Goal: Book appointment/travel/reservation

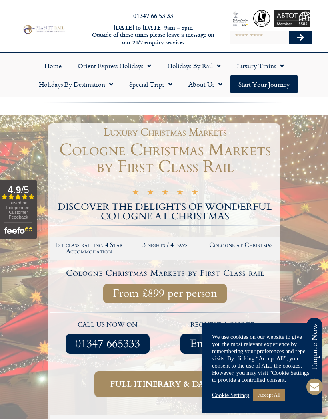
click at [270, 397] on link "Accept All" at bounding box center [269, 395] width 32 height 12
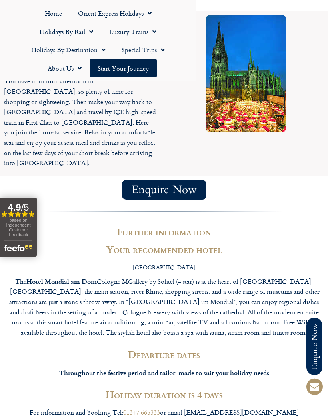
scroll to position [1113, 0]
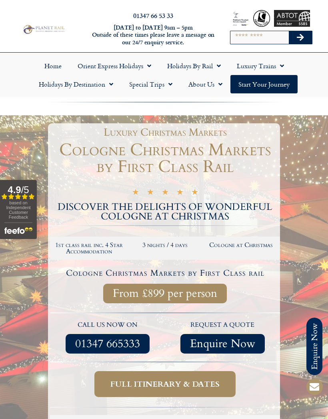
click at [134, 380] on span "Full itinerary & dates" at bounding box center [164, 384] width 109 height 10
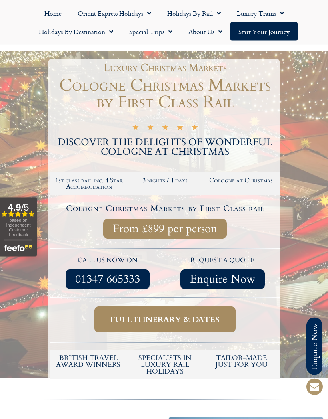
click at [165, 321] on span "Full itinerary & dates" at bounding box center [164, 320] width 109 height 10
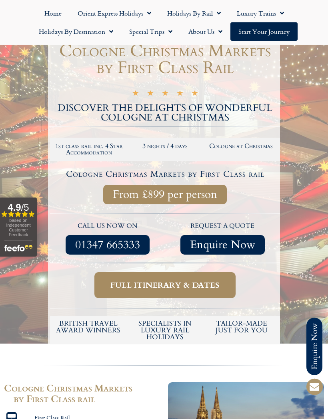
click at [165, 284] on span "Full itinerary & dates" at bounding box center [164, 285] width 109 height 10
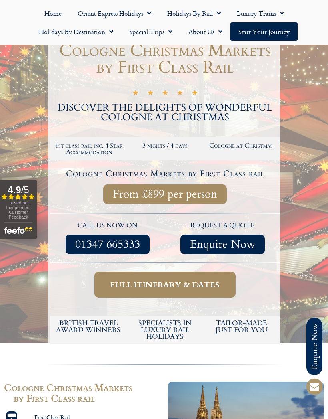
click at [161, 284] on span "Full itinerary & dates" at bounding box center [164, 285] width 109 height 10
click at [153, 283] on span "Full itinerary & dates" at bounding box center [164, 285] width 109 height 10
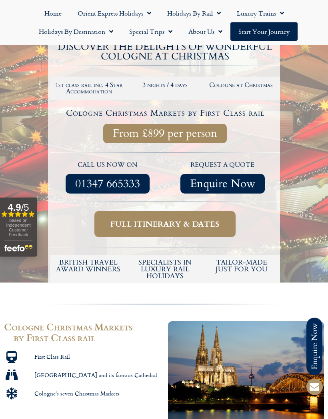
scroll to position [157, 0]
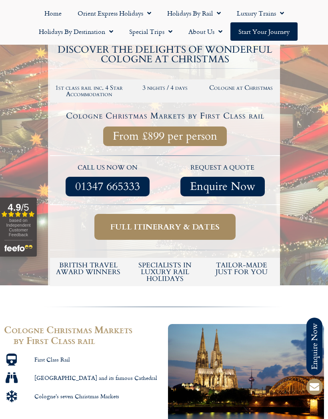
click at [156, 226] on span "Full itinerary & dates" at bounding box center [164, 227] width 109 height 10
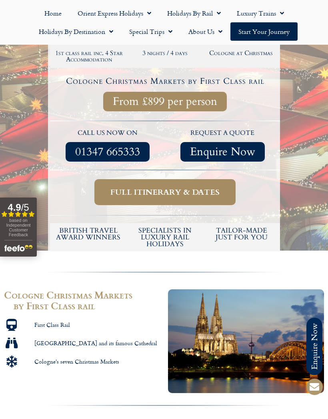
click at [149, 188] on span "Full itinerary & dates" at bounding box center [164, 192] width 109 height 10
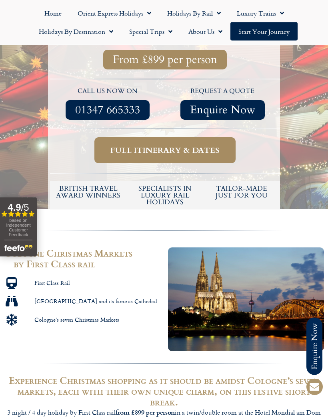
scroll to position [213, 0]
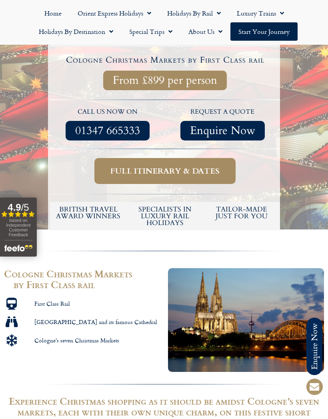
click at [147, 167] on span "Full itinerary & dates" at bounding box center [164, 171] width 109 height 10
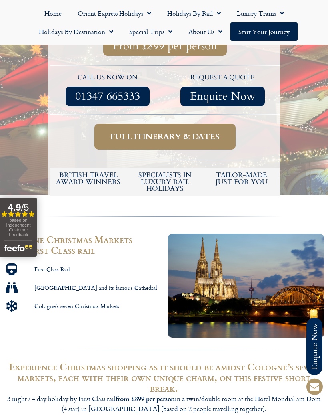
scroll to position [248, 0]
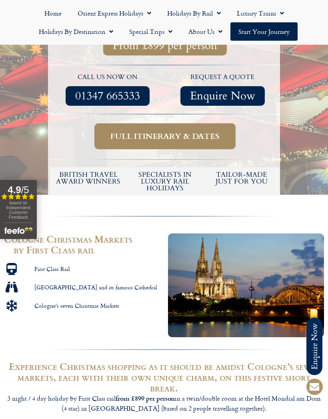
click at [180, 127] on link "Full itinerary & dates" at bounding box center [164, 136] width 141 height 26
click at [184, 132] on span "Full itinerary & dates" at bounding box center [164, 136] width 109 height 10
click at [267, 32] on link "Start your Journey" at bounding box center [263, 31] width 67 height 18
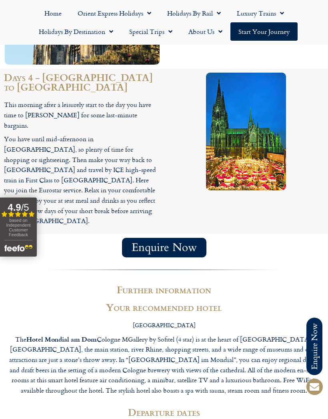
scroll to position [1054, 0]
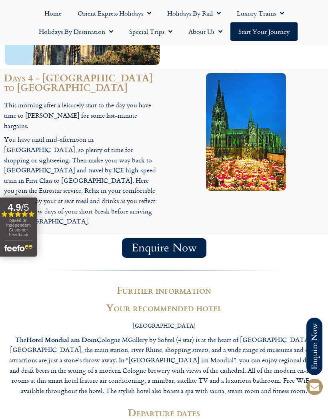
click at [159, 407] on h2 "Departure dates" at bounding box center [164, 412] width 312 height 11
click at [158, 407] on h2 "Departure dates" at bounding box center [164, 412] width 312 height 11
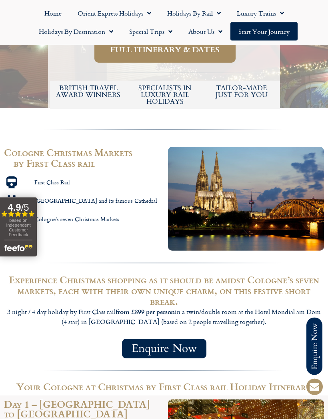
scroll to position [335, 0]
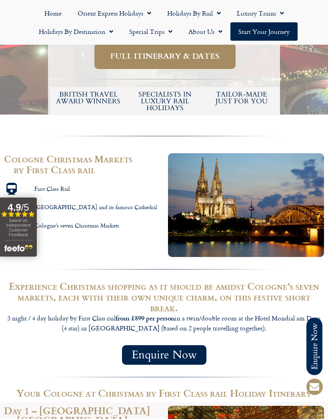
click at [69, 290] on h2 "Experience Christmas shopping as it should be amidst Cologne’s seven markets, e…" at bounding box center [164, 297] width 320 height 32
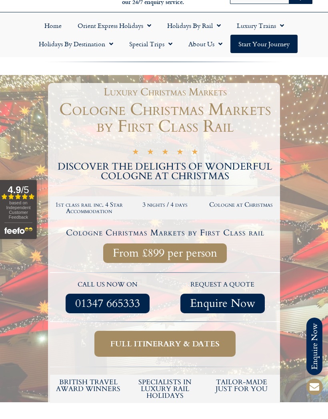
scroll to position [0, 0]
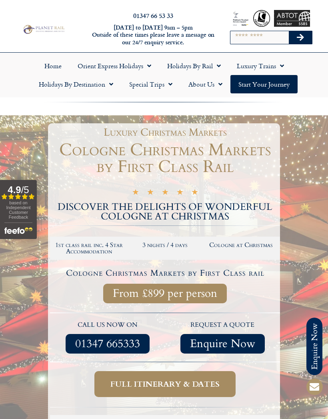
click at [185, 70] on link "Holidays by Rail" at bounding box center [193, 66] width 69 height 18
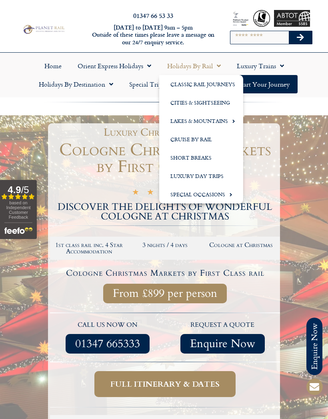
click at [190, 195] on link "Special Occasions" at bounding box center [201, 194] width 84 height 18
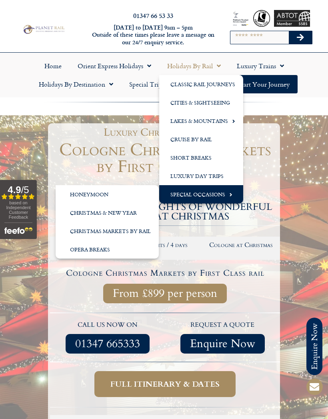
click at [80, 232] on link "Christmas Markets by Rail" at bounding box center [107, 231] width 103 height 18
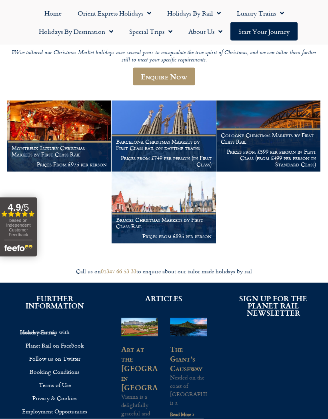
scroll to position [135, 0]
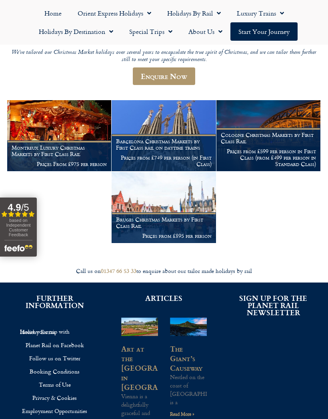
click at [270, 148] on p "Prices from £599 per person in First Class (from £499 per person in Standard Cl…" at bounding box center [267, 157] width 95 height 19
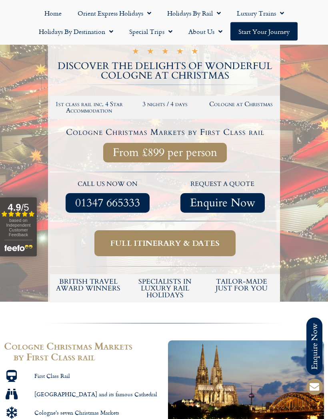
scroll to position [141, 0]
click at [134, 155] on span "From £899 per person" at bounding box center [165, 153] width 104 height 10
click at [132, 153] on span "From £899 per person" at bounding box center [165, 153] width 104 height 10
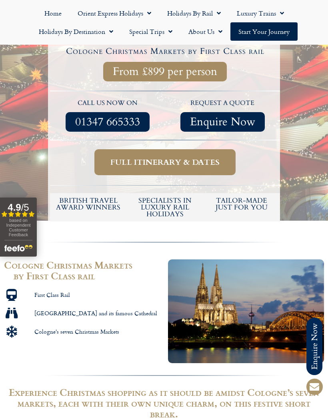
click at [155, 165] on span "Full itinerary & dates" at bounding box center [164, 162] width 109 height 10
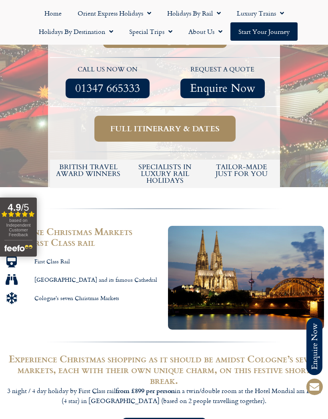
click at [154, 125] on span "Full itinerary & dates" at bounding box center [164, 129] width 109 height 10
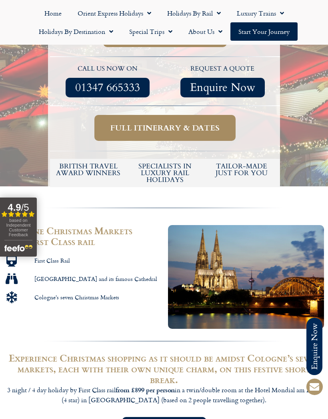
scroll to position [257, 0]
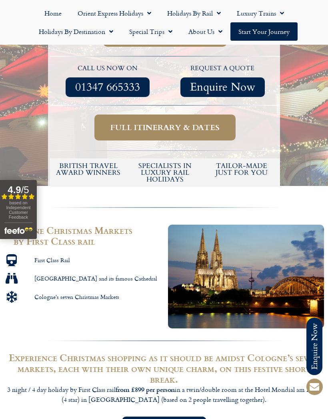
click at [149, 123] on span "Full itinerary & dates" at bounding box center [164, 128] width 109 height 10
click at [148, 125] on span "Full itinerary & dates" at bounding box center [164, 128] width 109 height 10
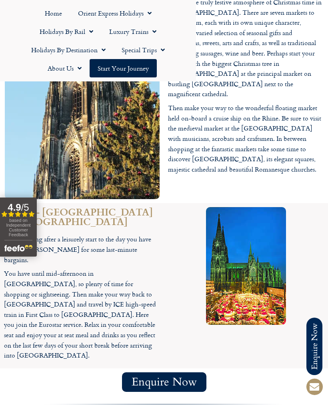
scroll to position [937, 0]
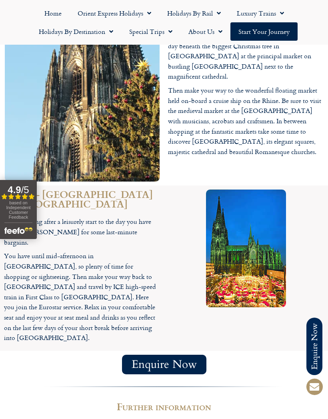
click at [198, 8] on link "Holidays by Rail" at bounding box center [193, 13] width 69 height 18
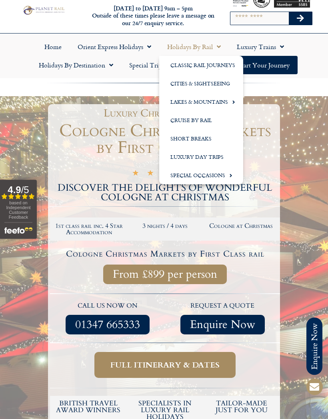
scroll to position [0, 0]
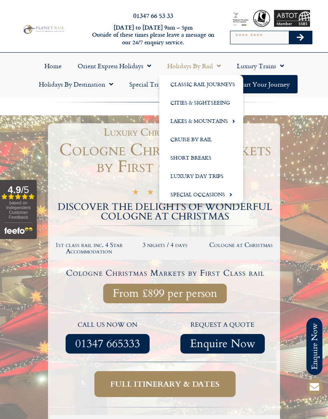
click at [25, 146] on div at bounding box center [164, 287] width 328 height 345
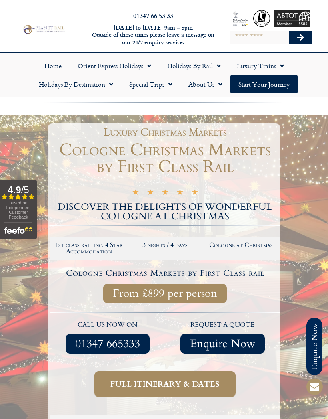
click at [27, 147] on div at bounding box center [164, 287] width 328 height 345
click at [187, 217] on h2 "DISCOVER THE DELIGHTS OF WONDERFUL COLOGNE AT CHRISTMAS" at bounding box center [165, 211] width 230 height 19
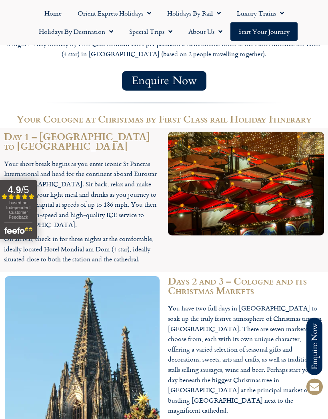
scroll to position [598, 0]
